Goal: Information Seeking & Learning: Learn about a topic

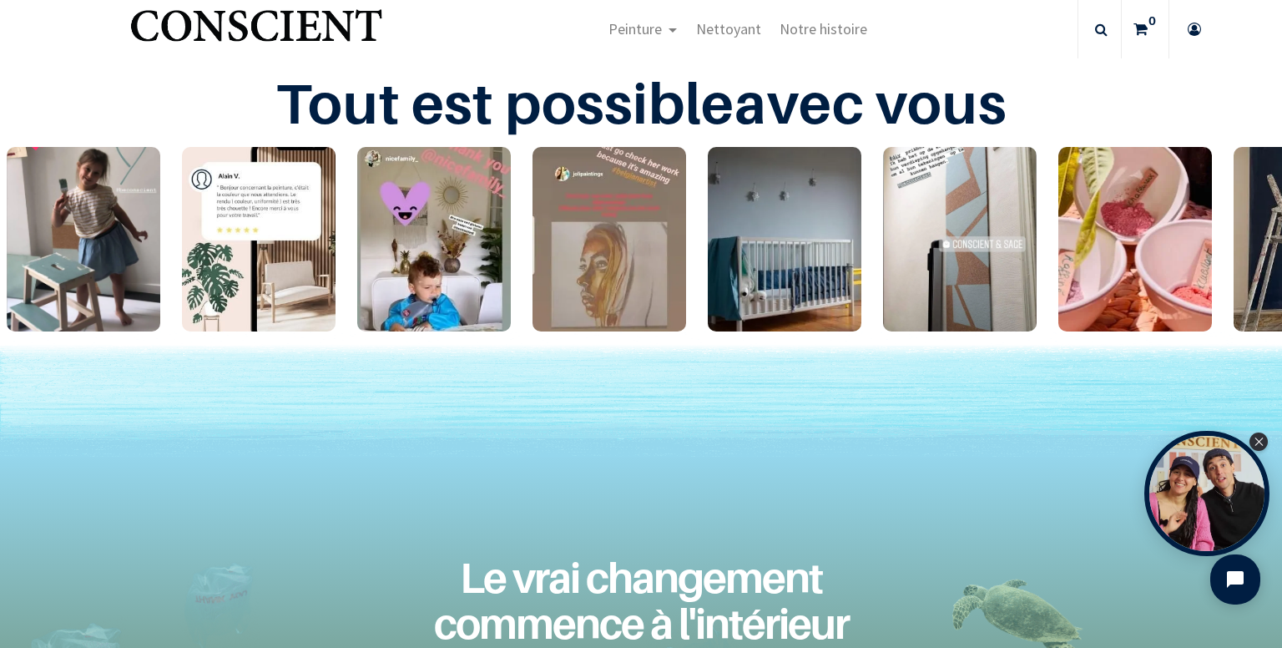
scroll to position [2528, 0]
click at [97, 245] on img "1 / 24" at bounding box center [84, 239] width 154 height 184
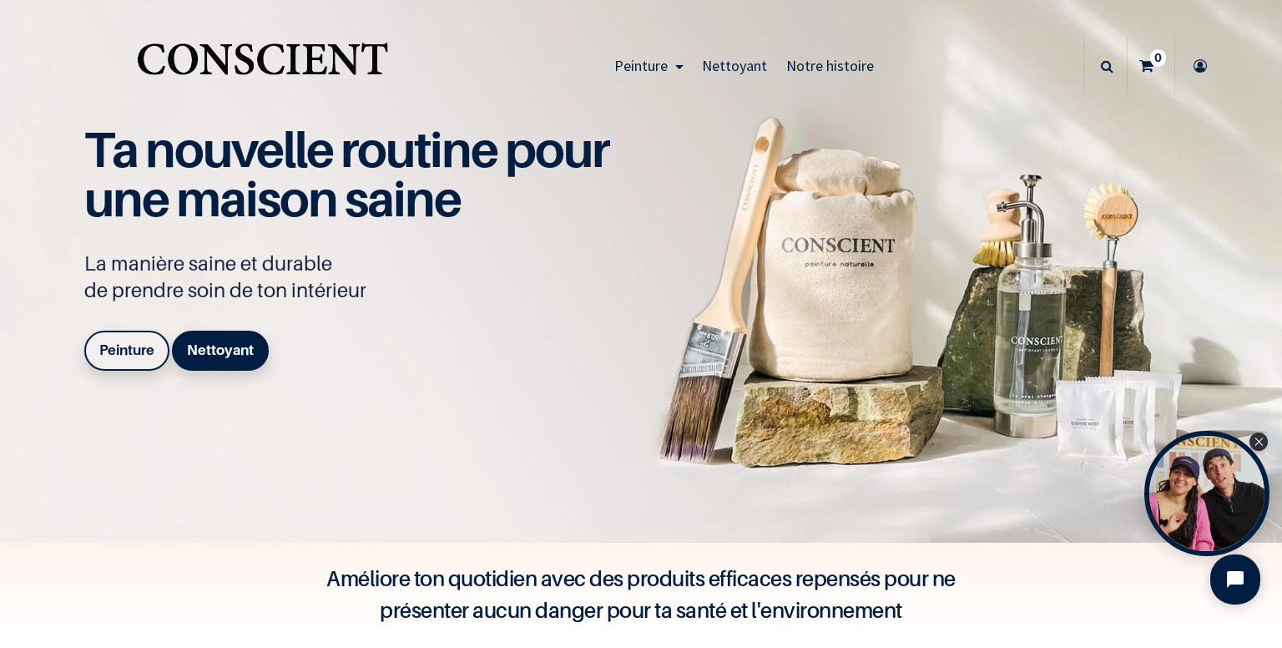
click at [806, 69] on span "Notre histoire" at bounding box center [830, 65] width 88 height 19
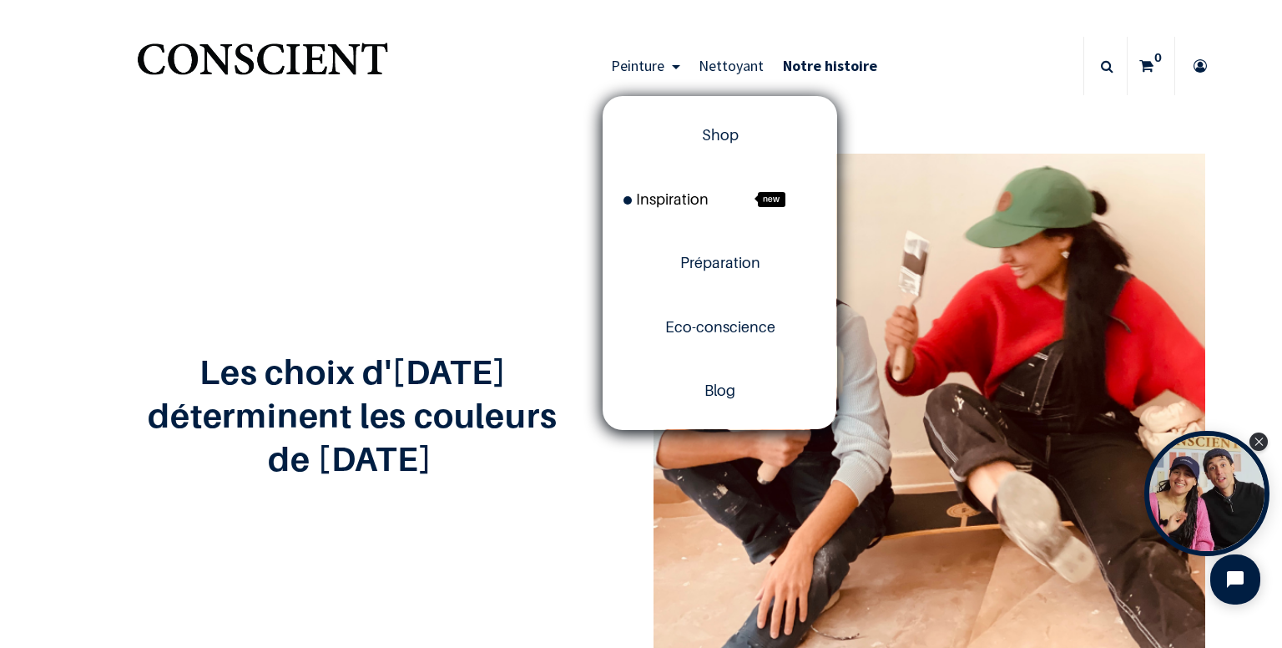
click at [672, 195] on span "Inspiration" at bounding box center [666, 199] width 85 height 18
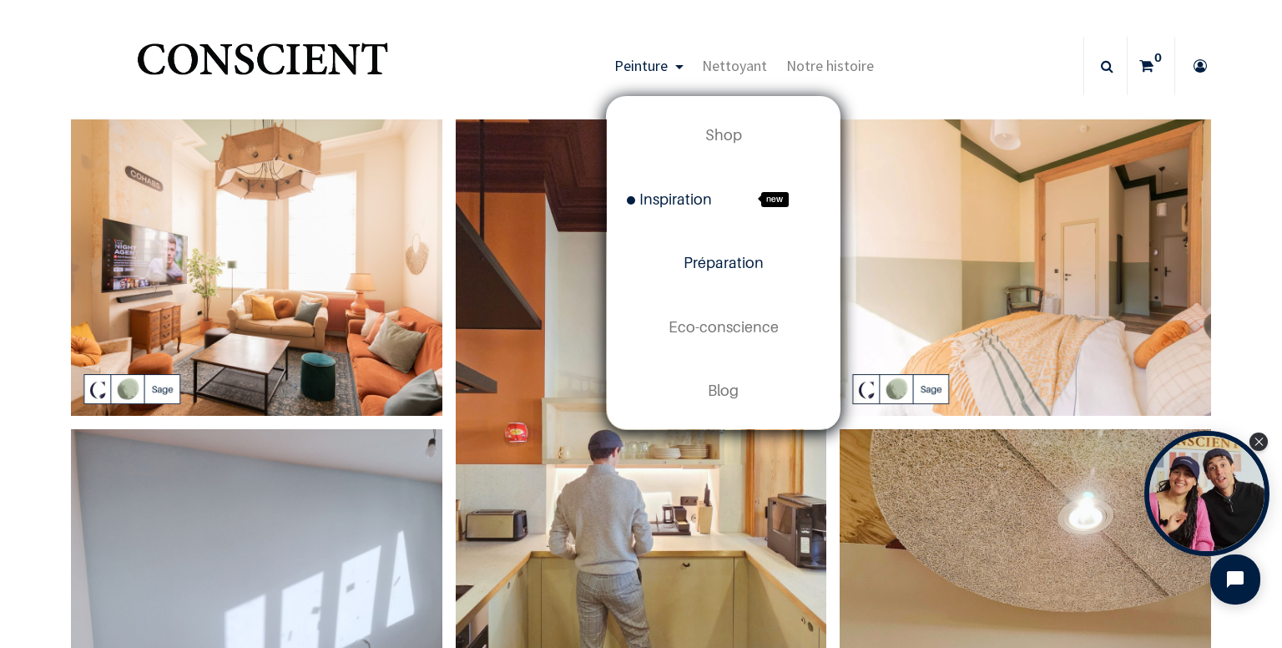
click at [715, 248] on link "Préparation" at bounding box center [723, 262] width 233 height 63
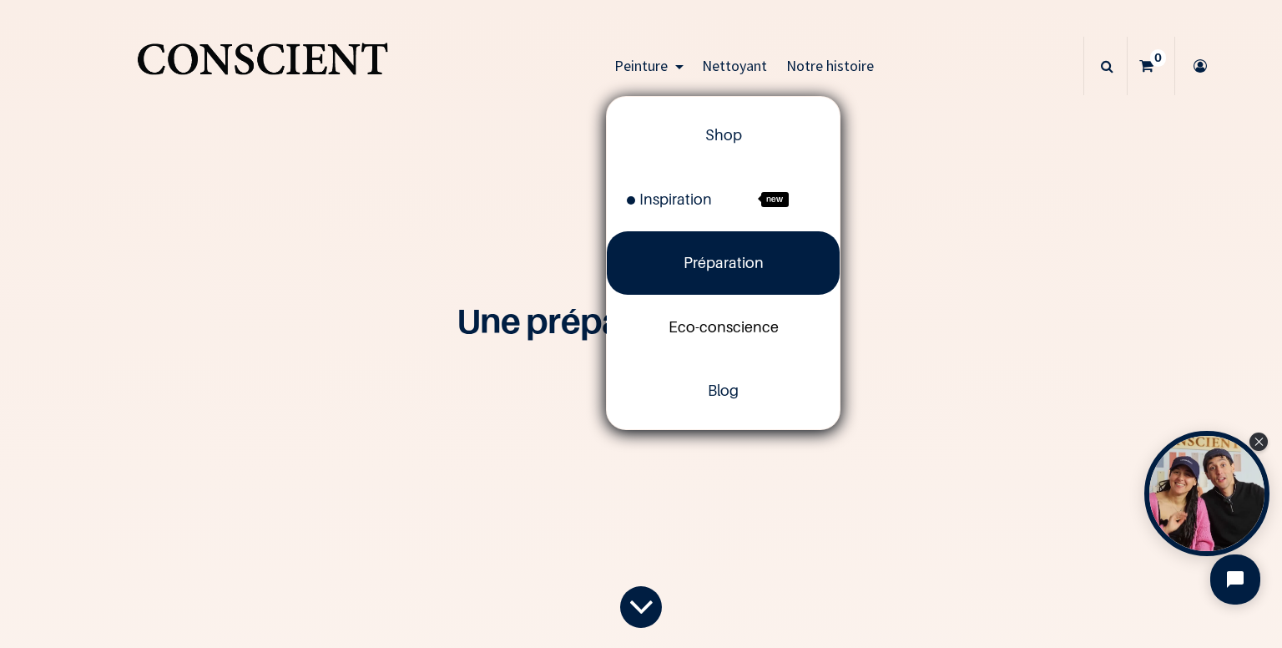
click at [687, 335] on span "Eco-conscience" at bounding box center [724, 327] width 110 height 18
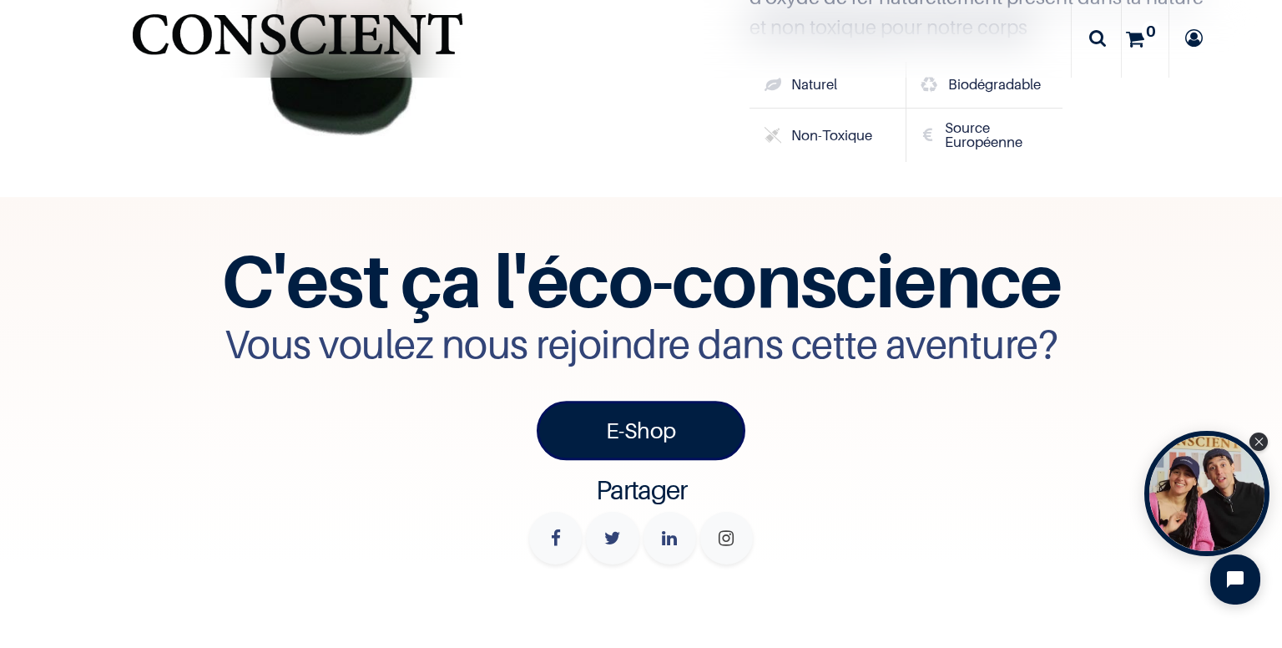
scroll to position [5684, 0]
